Goal: Information Seeking & Learning: Learn about a topic

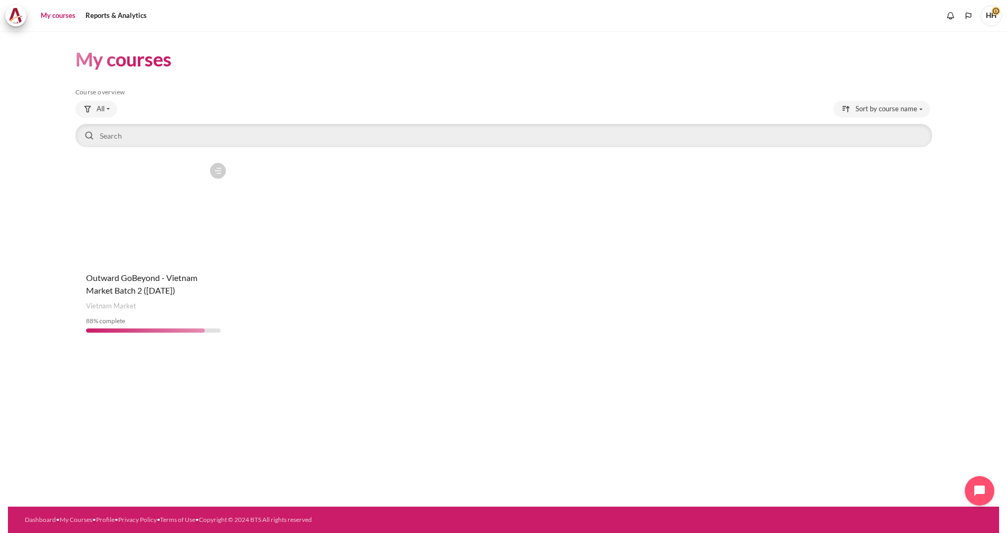
click at [133, 211] on figure "Content" at bounding box center [153, 211] width 156 height 106
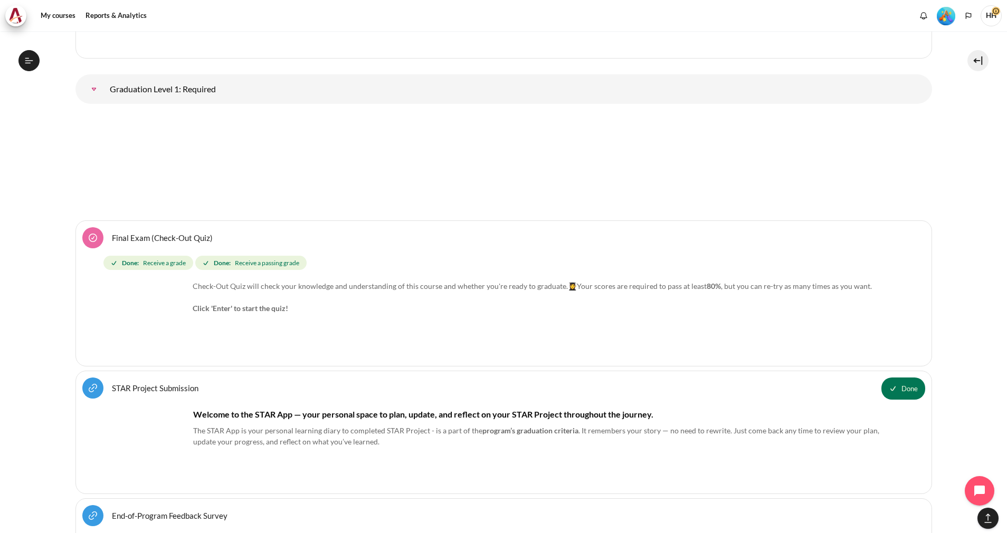
click at [104, 83] on link "Graduation Level 1: Required" at bounding box center [93, 89] width 21 height 21
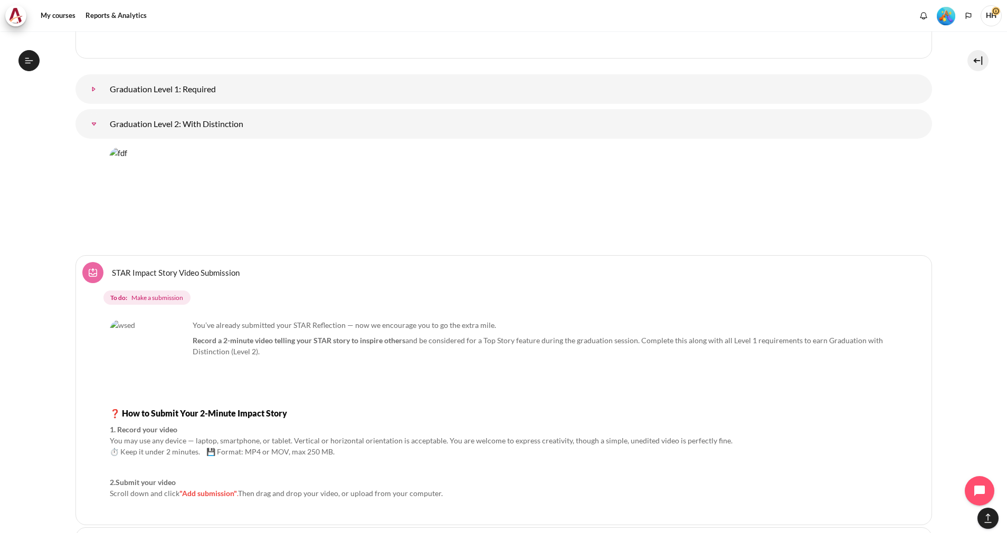
click at [104, 83] on link "Graduation Level 1: Required" at bounding box center [93, 89] width 21 height 21
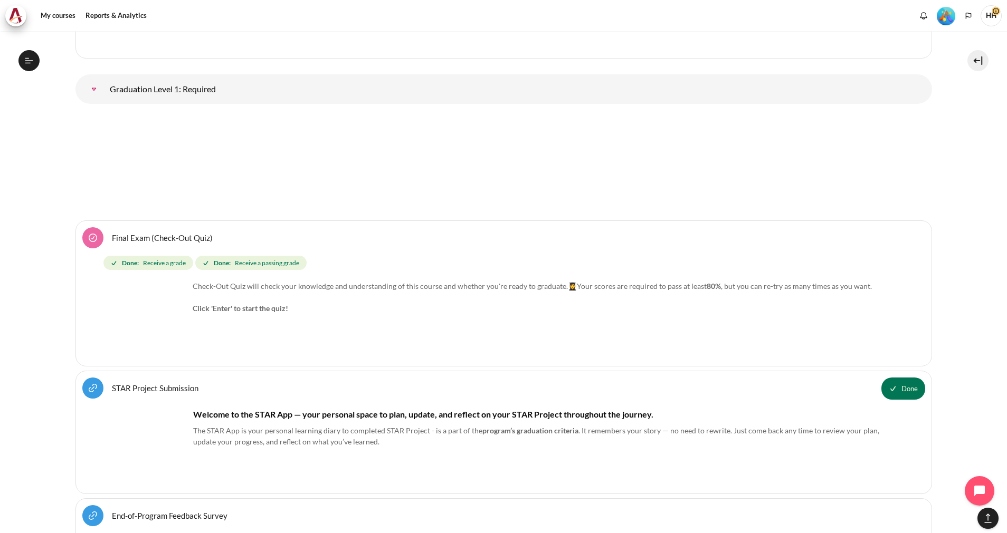
click at [104, 83] on link "Graduation Level 1: Required" at bounding box center [93, 89] width 21 height 21
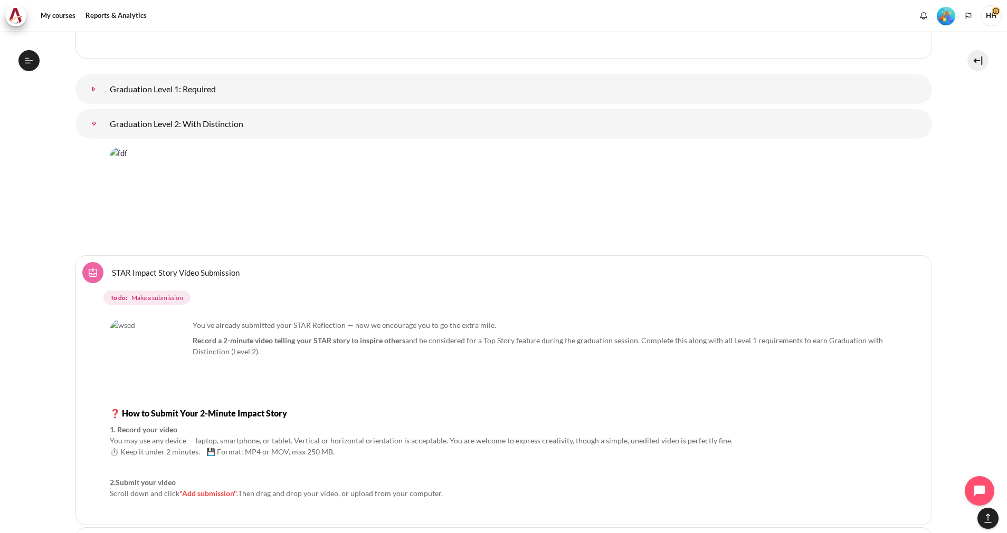
click at [104, 83] on link "Graduation Level 1: Required" at bounding box center [93, 89] width 21 height 21
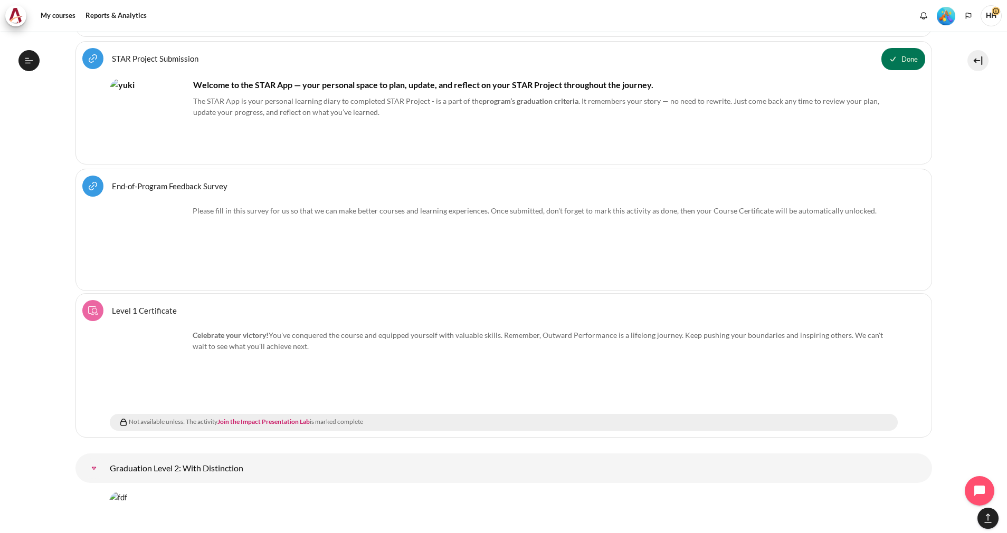
scroll to position [12509, 0]
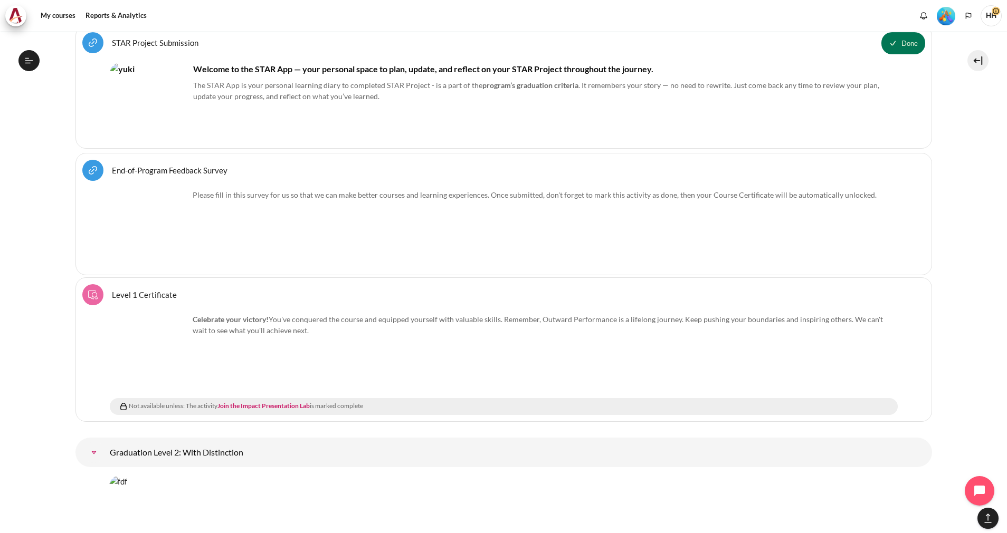
click at [244, 321] on div "Celebrate your victory! You've conquered the course and equipped yourself with …" at bounding box center [504, 325] width 788 height 22
click at [279, 402] on link "Join the Impact Presentation Lab" at bounding box center [263, 406] width 92 height 8
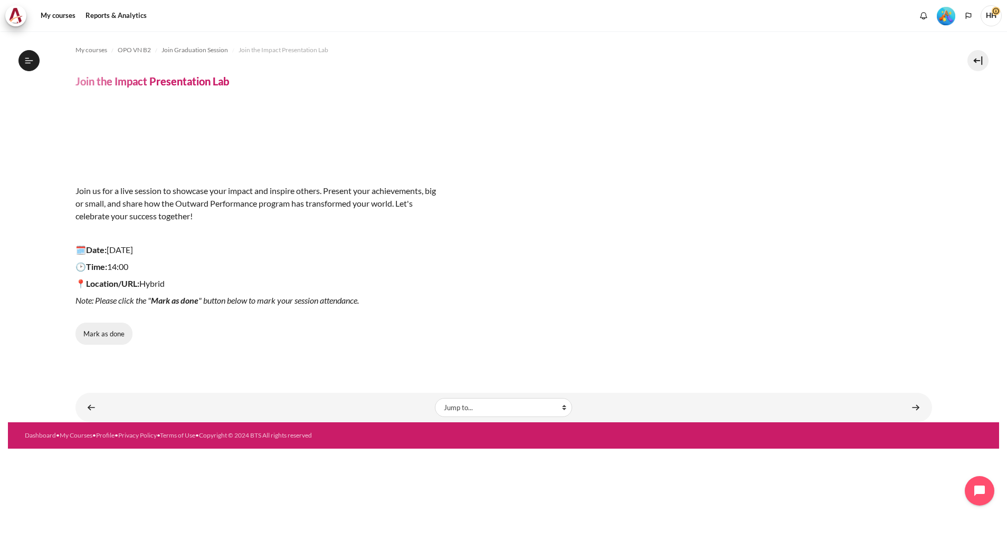
scroll to position [1109, 0]
click at [92, 330] on button "Mark as done" at bounding box center [103, 334] width 57 height 22
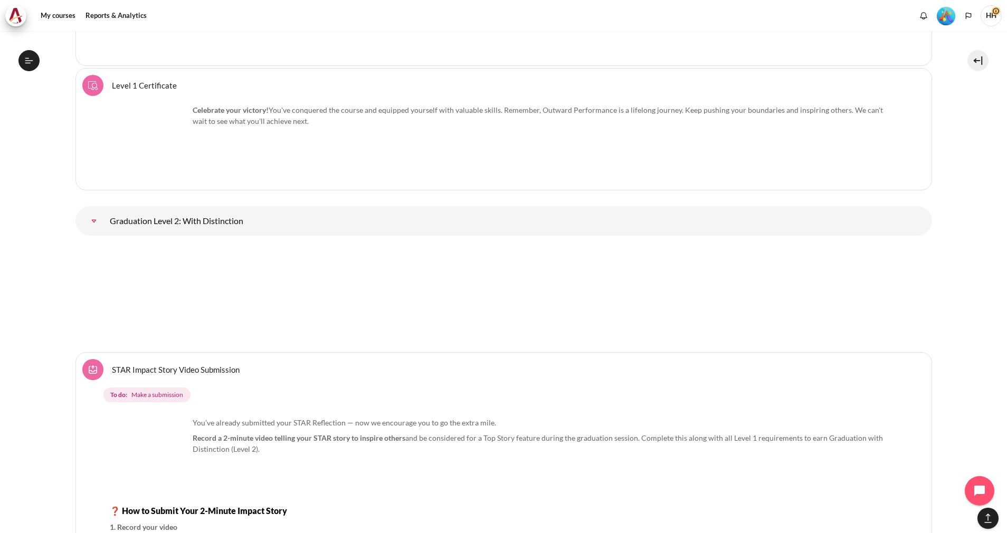
scroll to position [12734, 0]
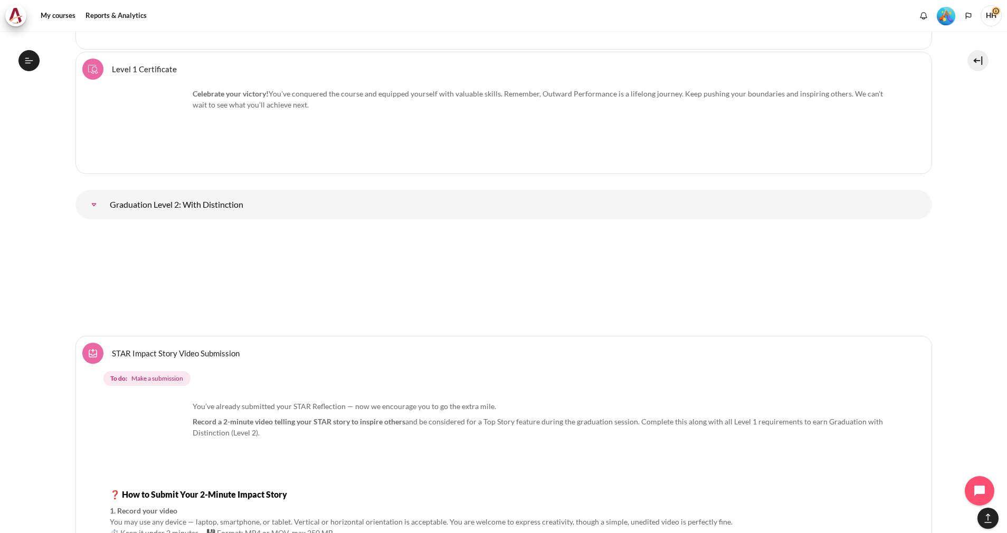
click at [104, 194] on link "Graduation Level 2: With Distinction" at bounding box center [93, 204] width 21 height 21
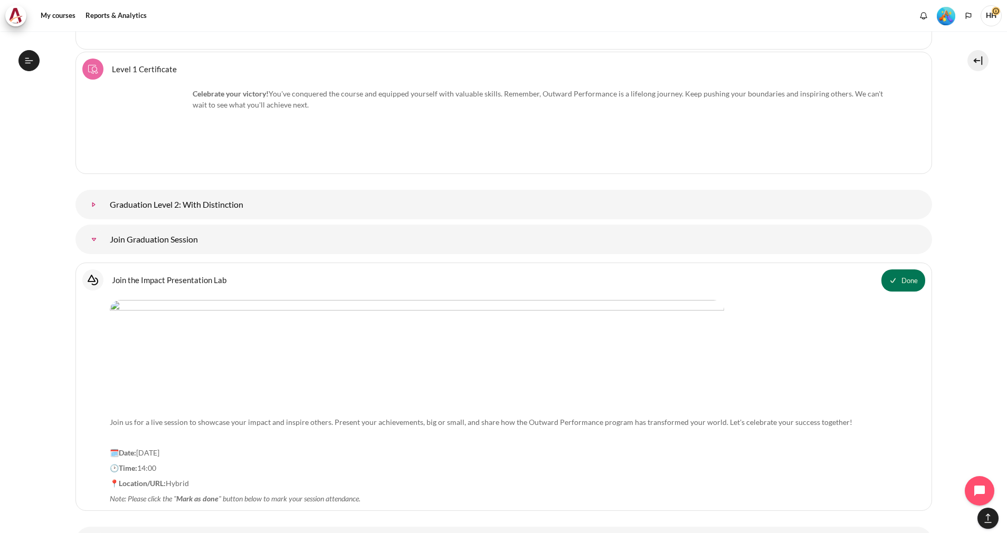
click at [104, 194] on link "Graduation Level 2: With Distinction" at bounding box center [93, 204] width 21 height 21
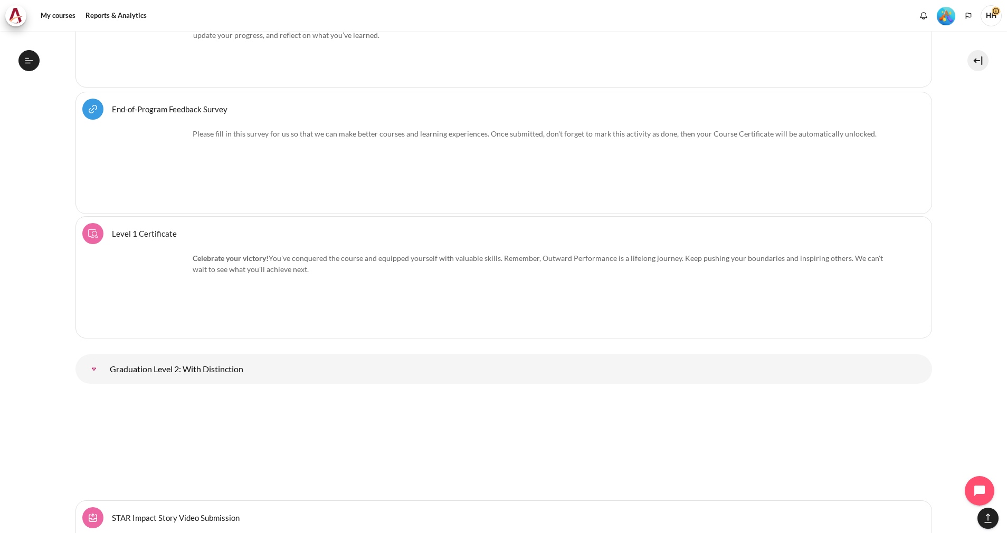
scroll to position [12471, 0]
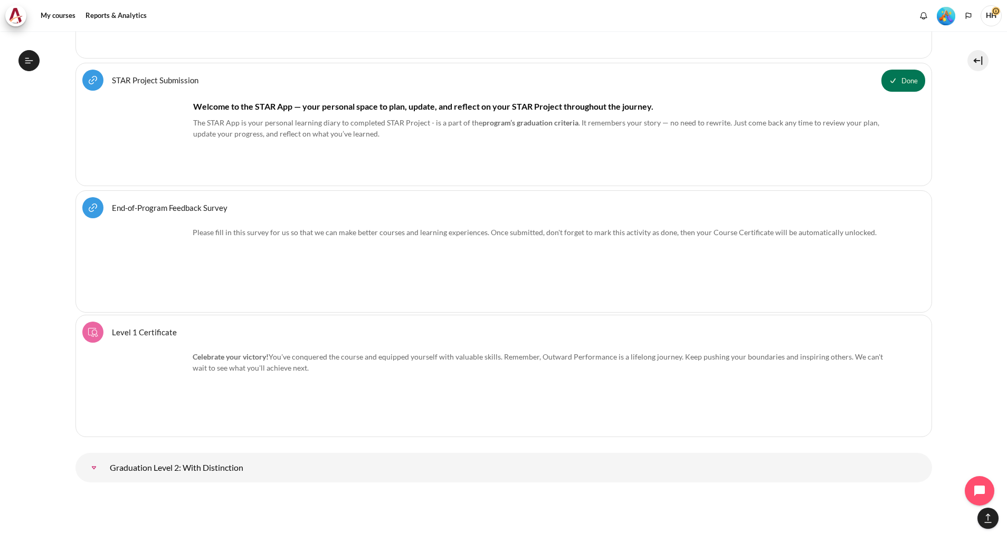
click at [164, 203] on link "End-of-Program Feedback Survey URL" at bounding box center [170, 208] width 116 height 10
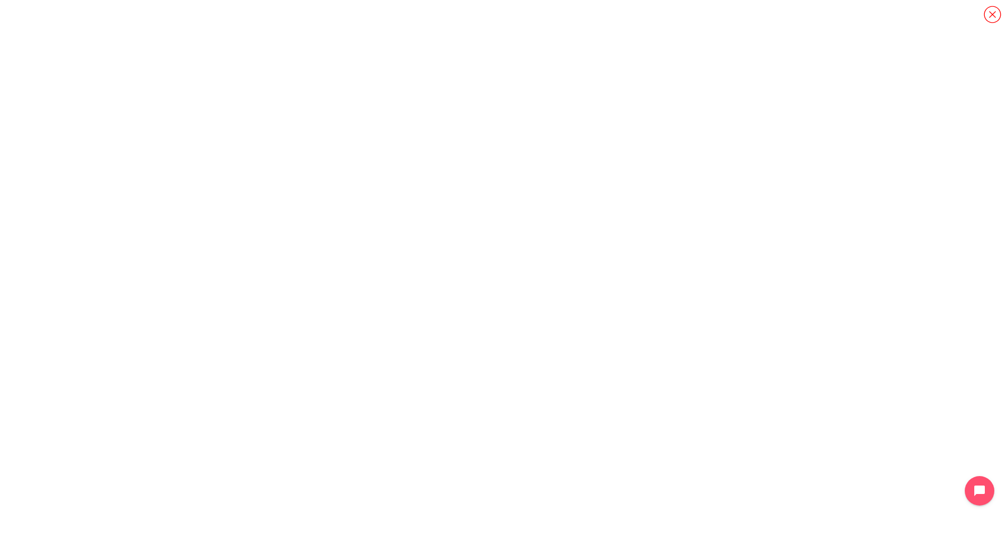
scroll to position [1039, 0]
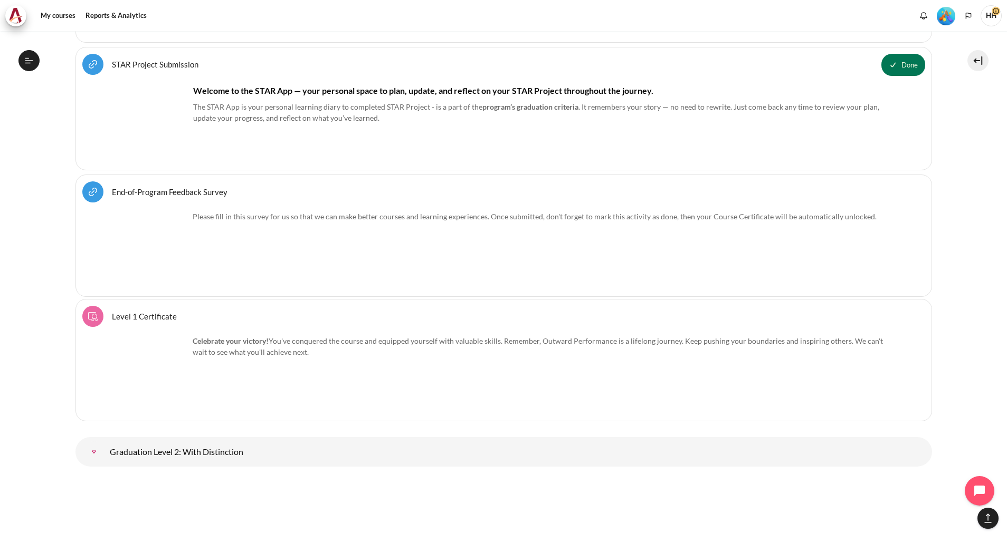
scroll to position [12537, 0]
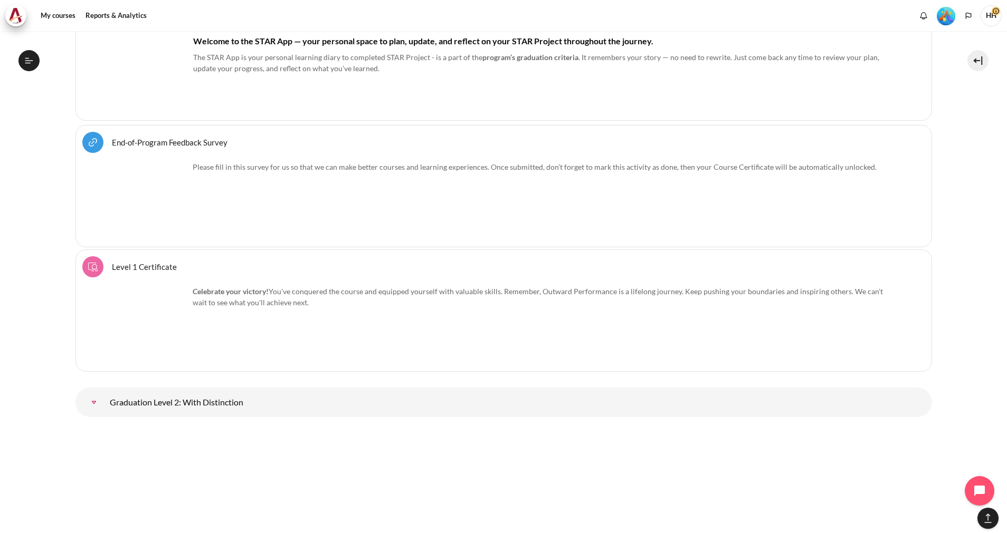
click at [141, 263] on link "Level 1 Certificate Course certificate" at bounding box center [144, 267] width 65 height 10
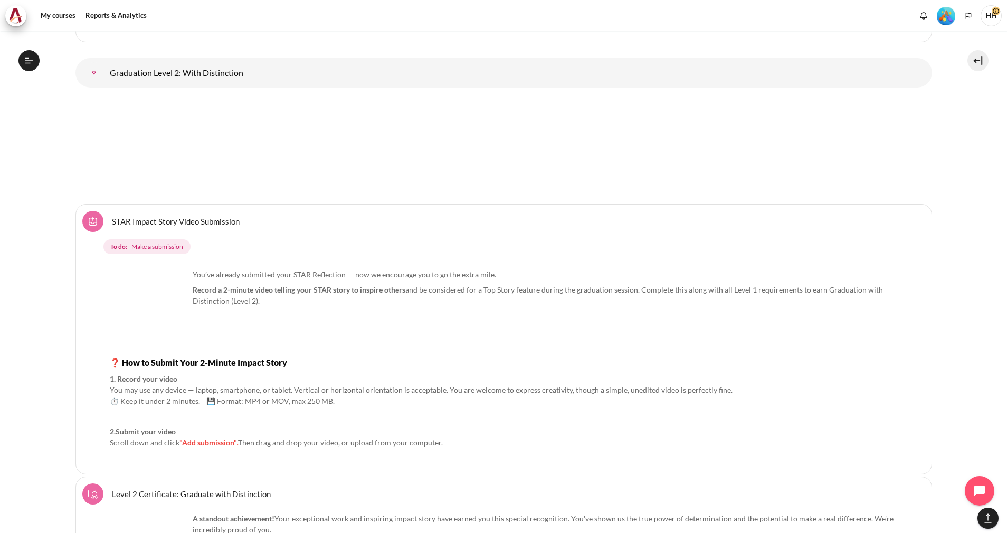
scroll to position [12883, 0]
